Goal: Information Seeking & Learning: Learn about a topic

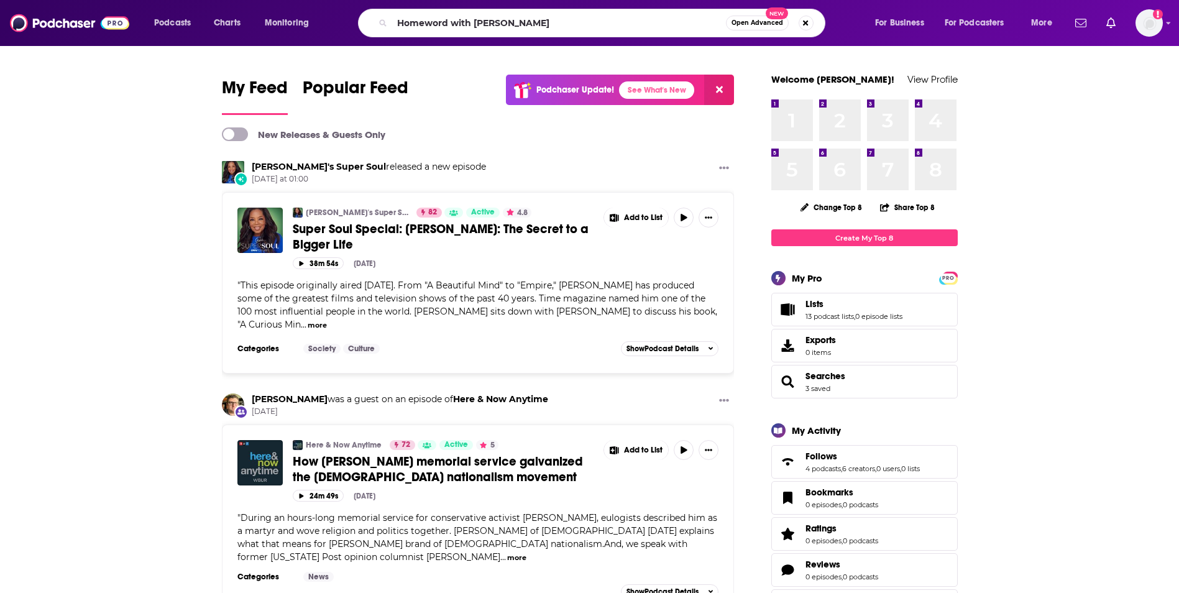
type input "Homeword with [PERSON_NAME]"
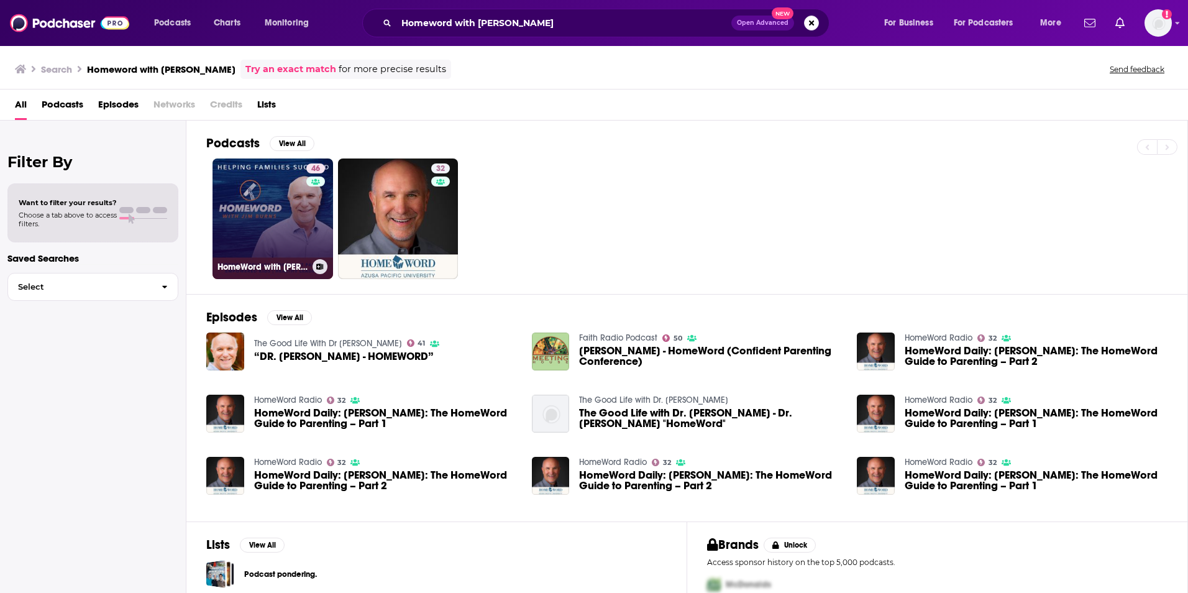
click at [286, 204] on link "46 HomeWord with [PERSON_NAME]" at bounding box center [272, 218] width 121 height 121
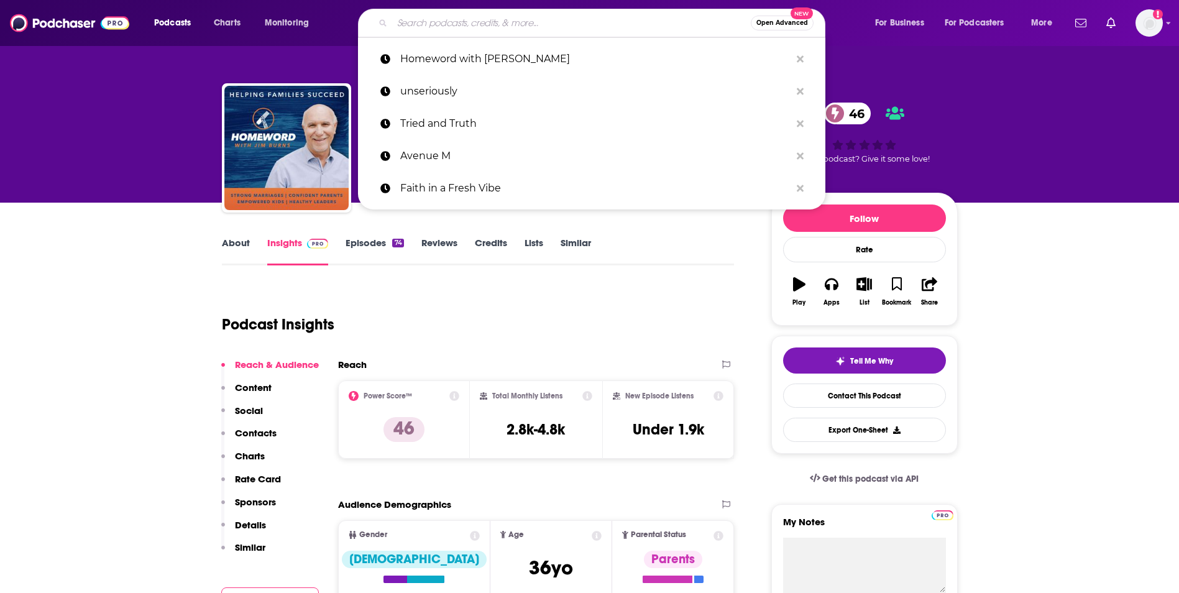
click at [424, 18] on input "Search podcasts, credits, & more..." at bounding box center [571, 23] width 358 height 20
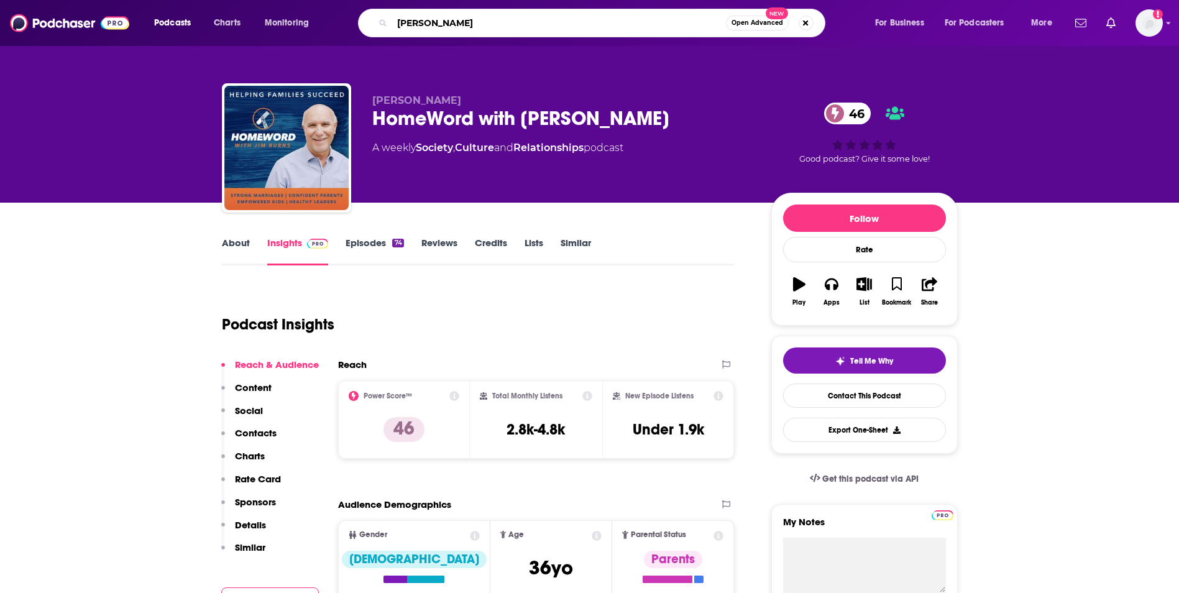
type input "[PERSON_NAME]"
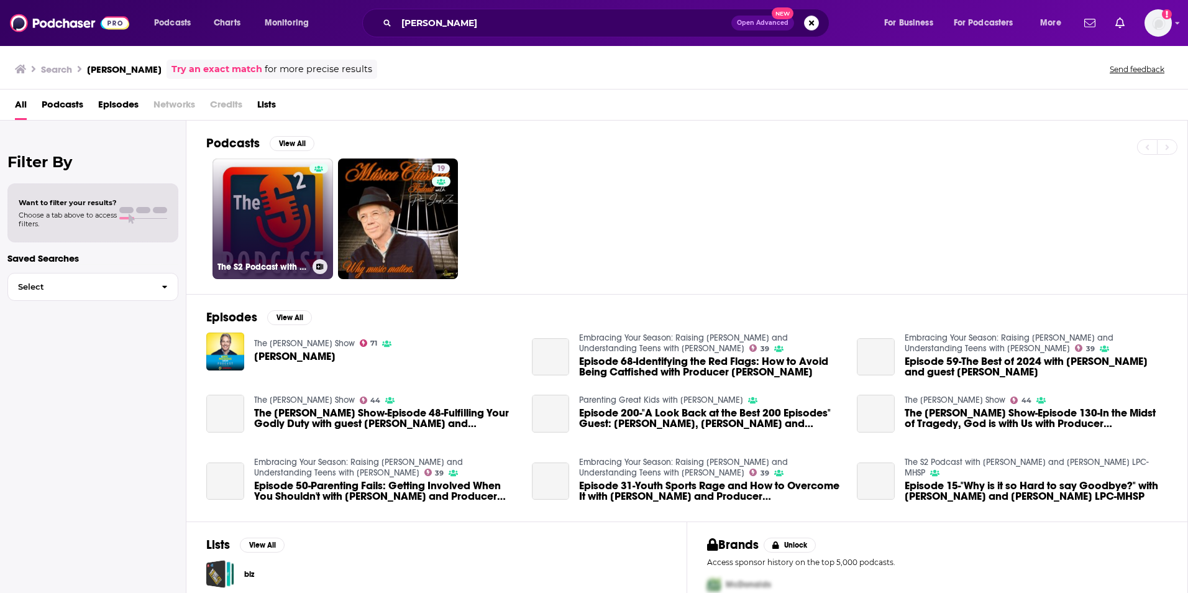
click at [285, 221] on link "The S2 Podcast with [PERSON_NAME] and [PERSON_NAME] LPC-MHSP" at bounding box center [272, 218] width 121 height 121
